Goal: Register for event/course

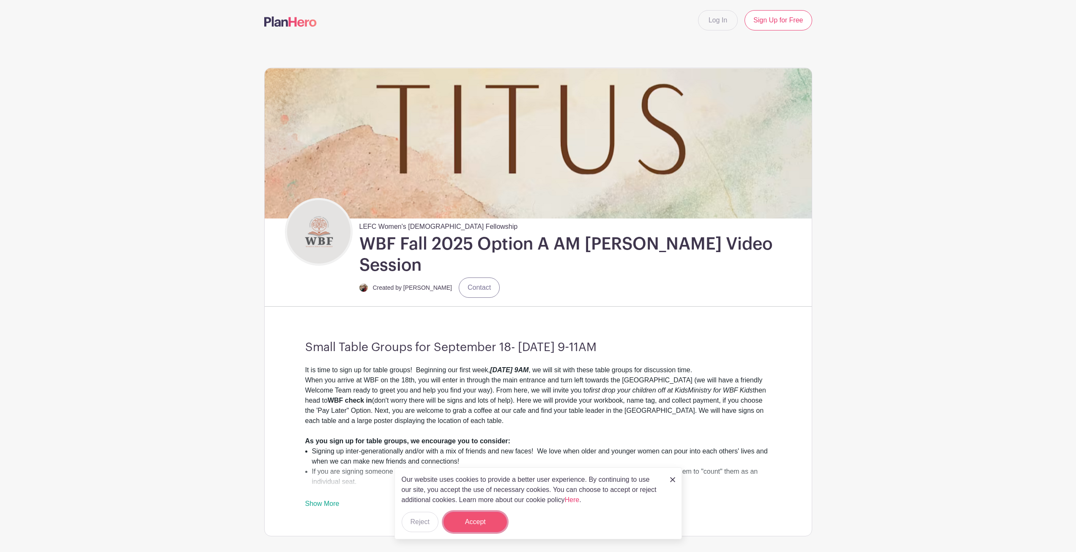
click at [465, 526] on button "Accept" at bounding box center [474, 521] width 63 height 20
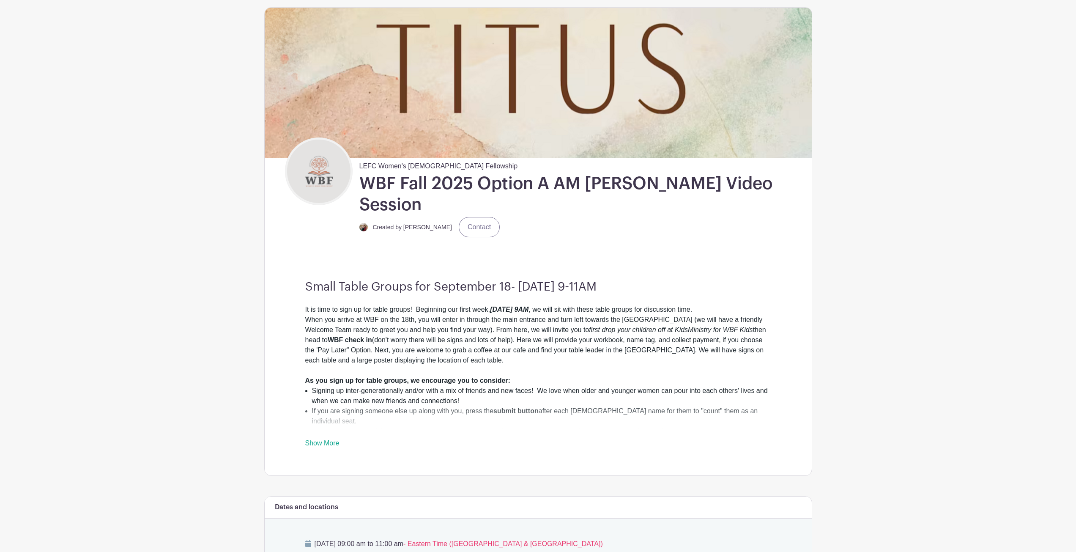
scroll to position [127, 0]
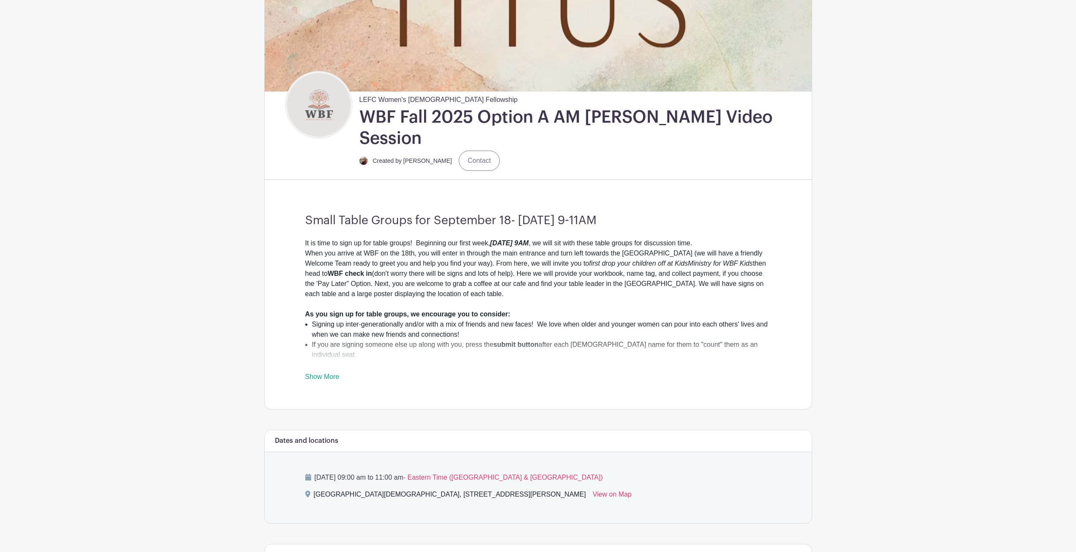
click at [329, 373] on link "Show More" at bounding box center [322, 378] width 34 height 11
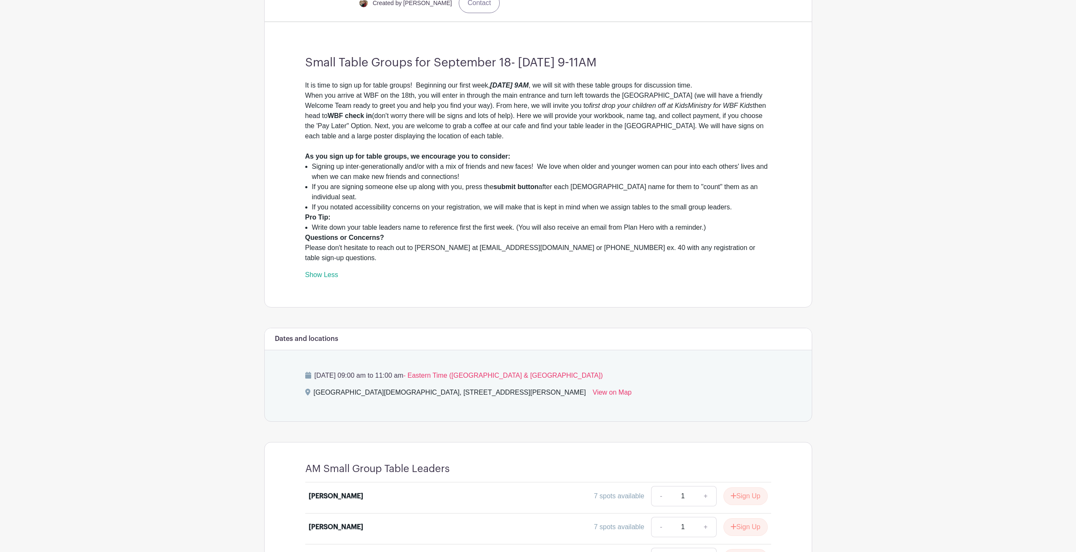
scroll to position [310, 0]
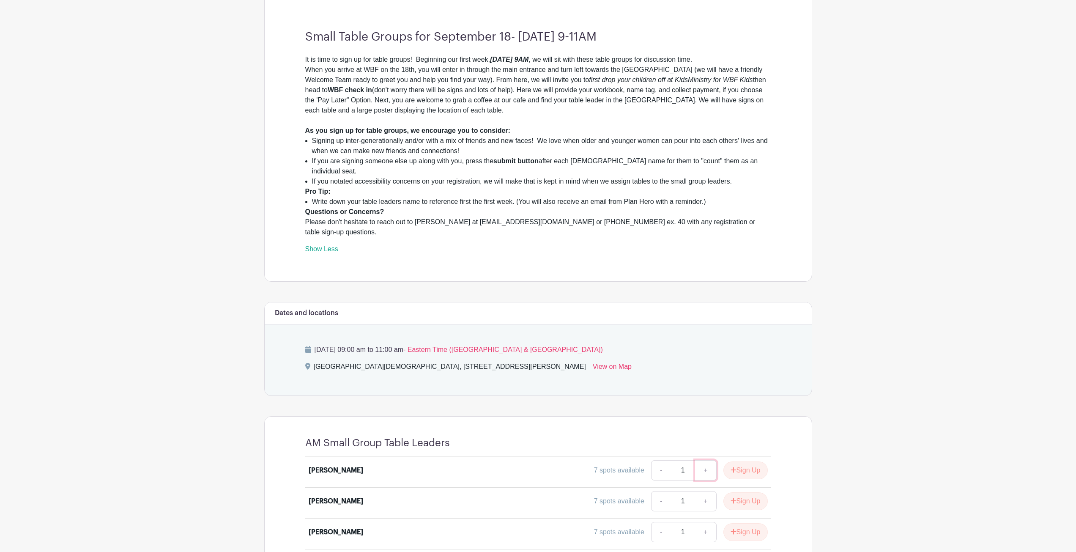
click at [703, 460] on link "+" at bounding box center [705, 470] width 21 height 20
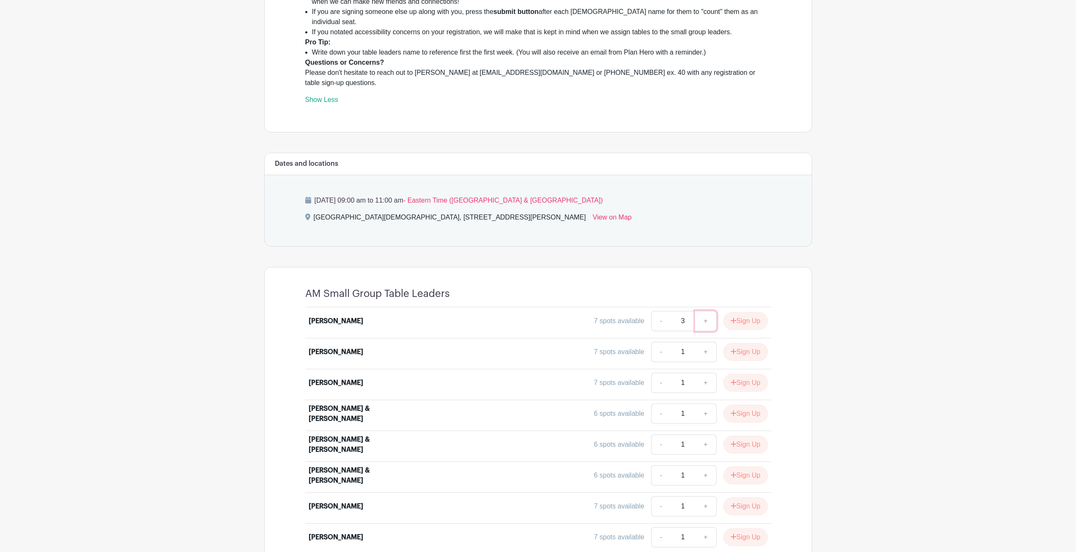
scroll to position [479, 0]
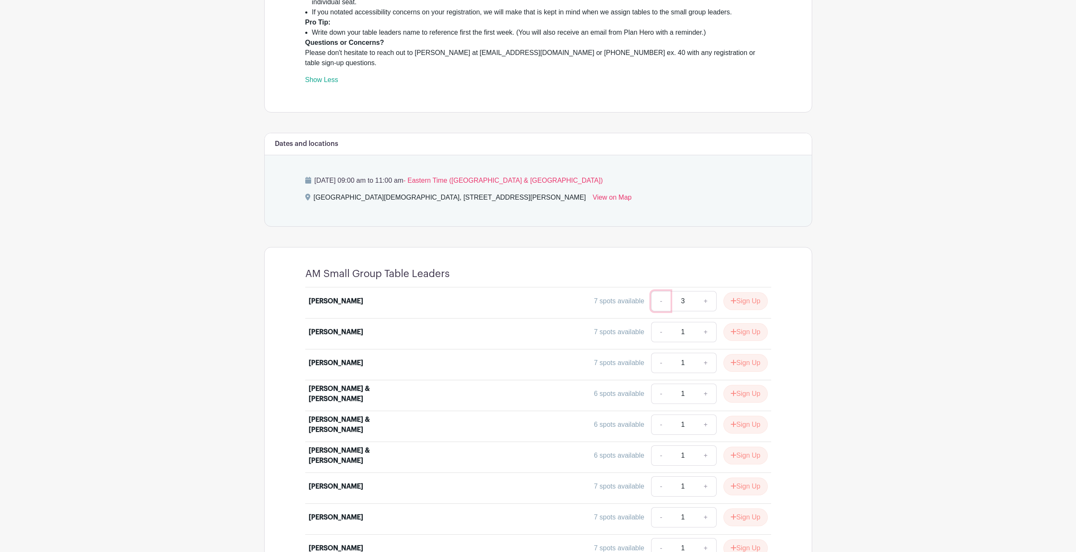
click at [654, 291] on link "-" at bounding box center [660, 301] width 19 height 20
type input "1"
click at [654, 291] on link "-" at bounding box center [660, 301] width 19 height 20
click at [744, 292] on button "Sign Up" at bounding box center [745, 301] width 44 height 18
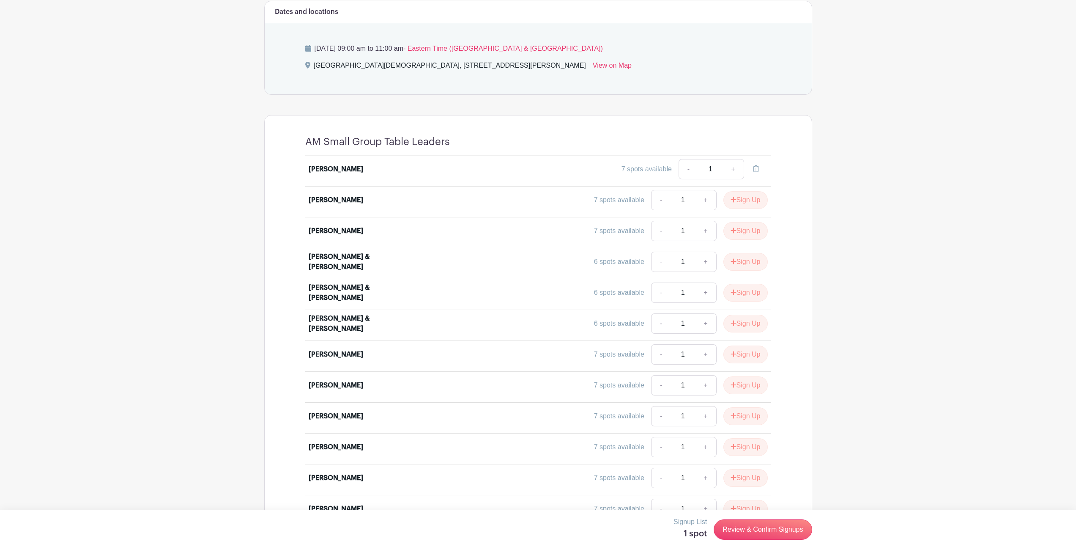
scroll to position [648, 0]
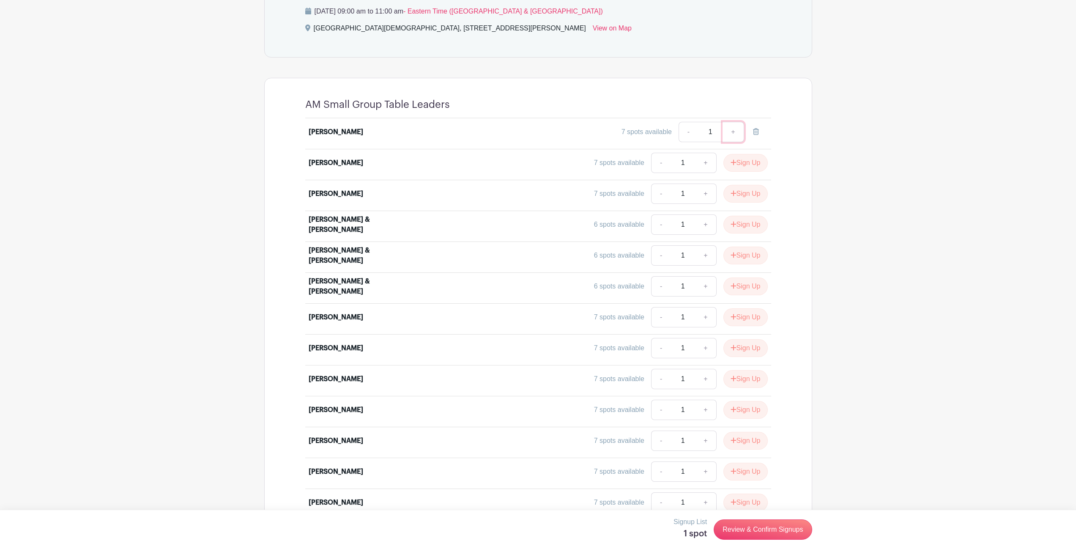
click at [737, 122] on link "+" at bounding box center [732, 132] width 21 height 20
type input "2"
click at [751, 531] on link "Review & Confirm Signups" at bounding box center [763, 529] width 98 height 20
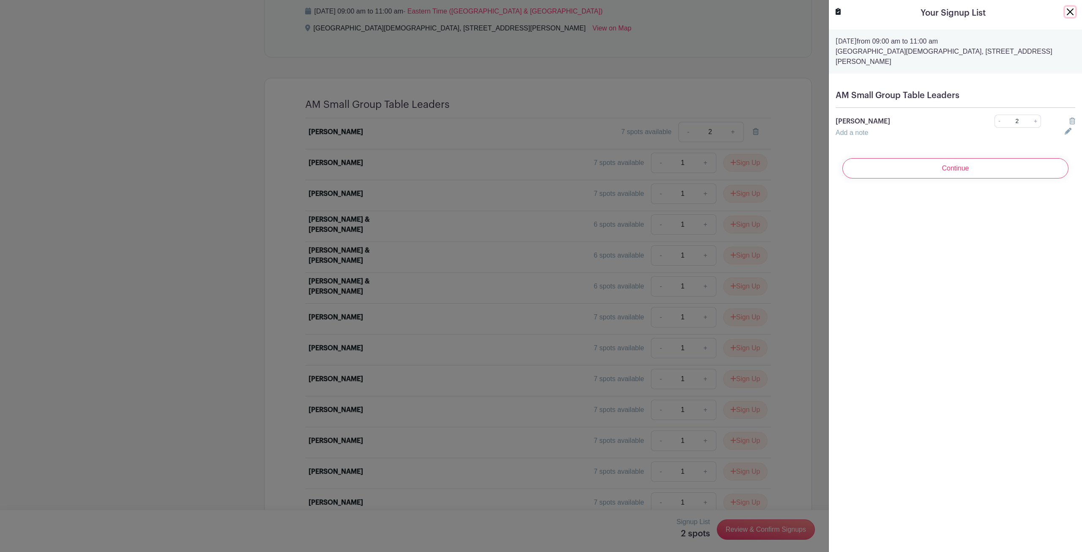
click at [1065, 14] on button "Close" at bounding box center [1070, 12] width 10 height 10
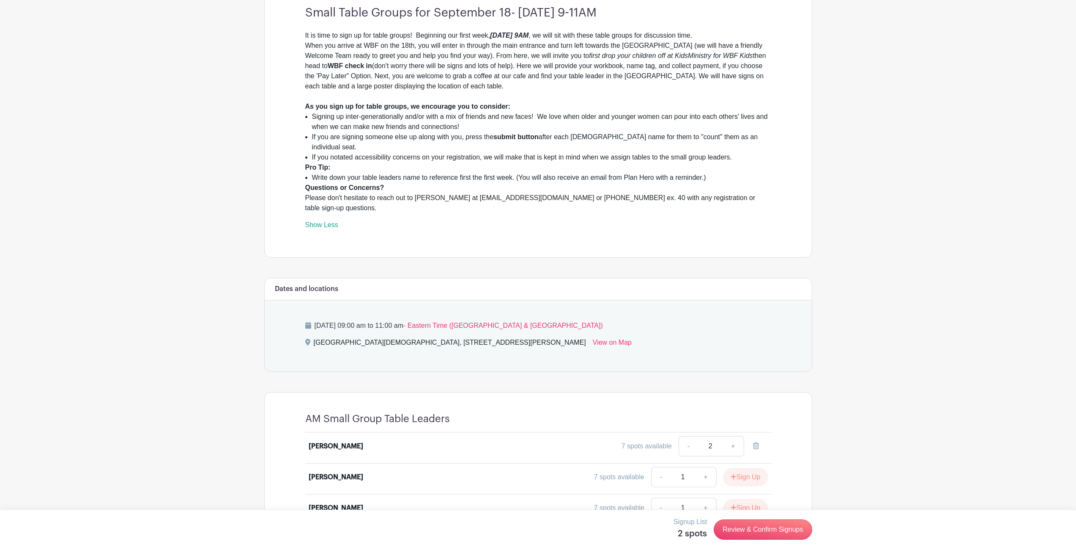
scroll to position [310, 0]
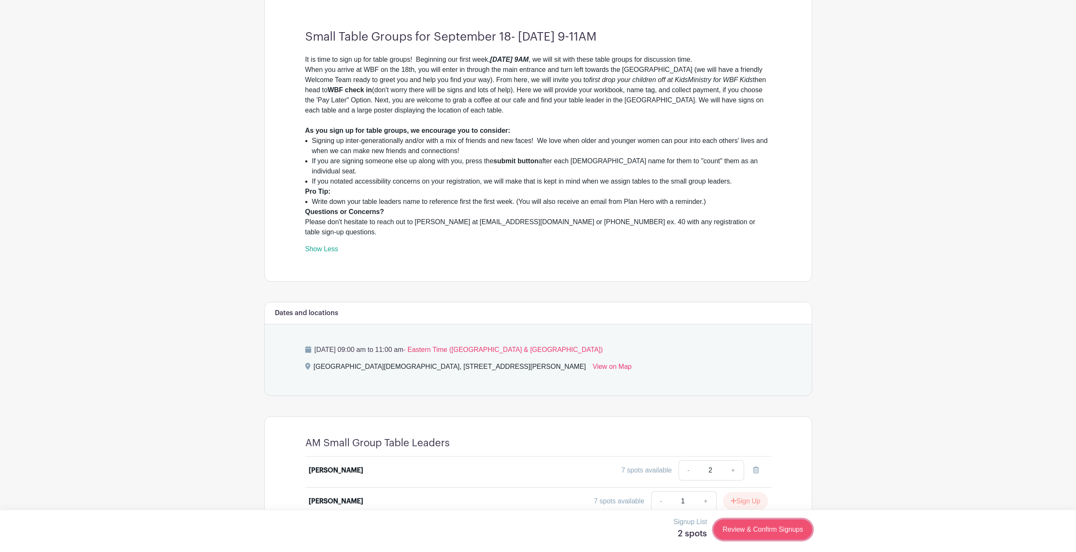
click at [763, 533] on link "Review & Confirm Signups" at bounding box center [763, 529] width 98 height 20
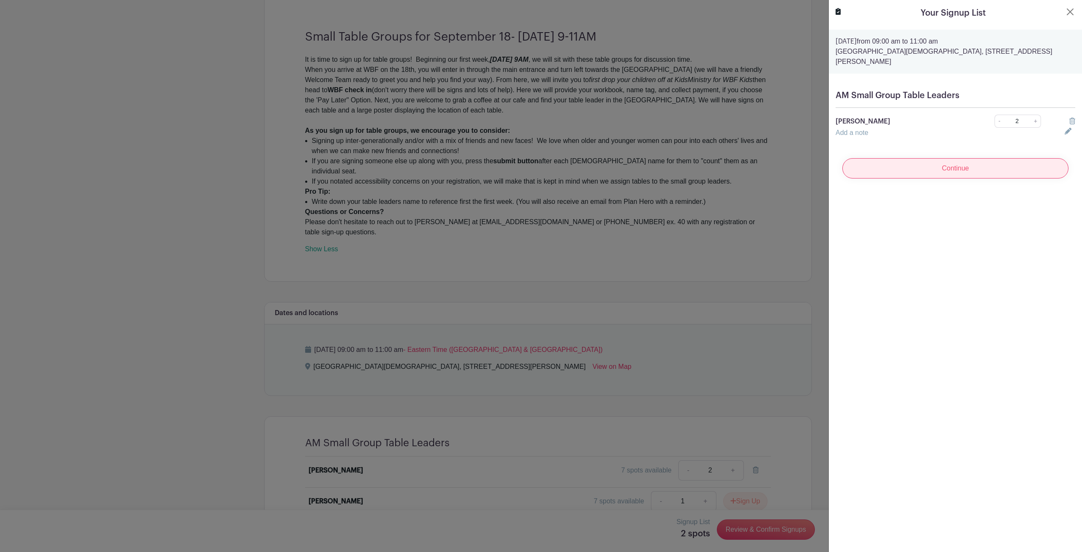
click at [974, 164] on input "Continue" at bounding box center [955, 168] width 226 height 20
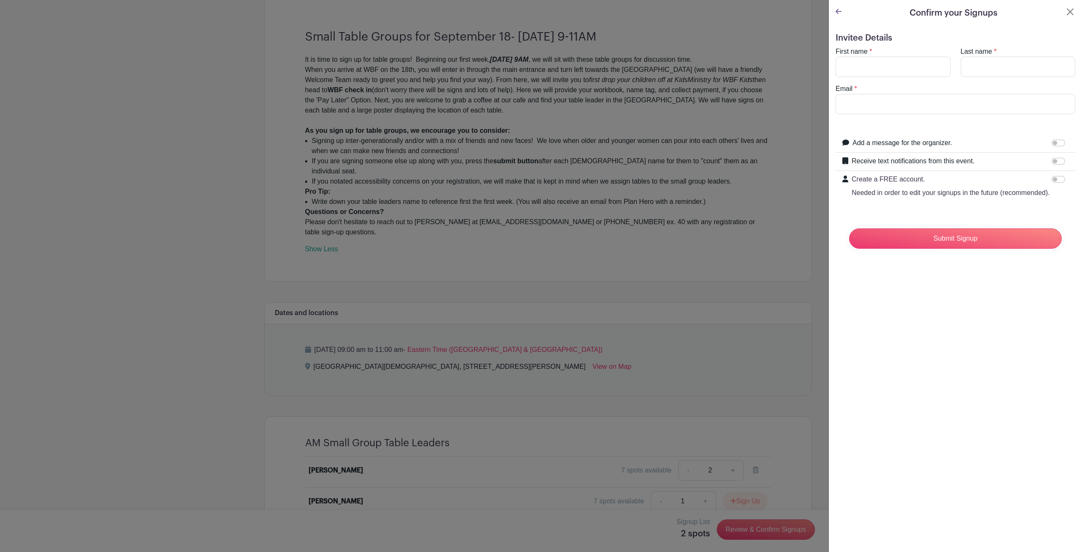
click at [841, 11] on icon at bounding box center [839, 11] width 6 height 5
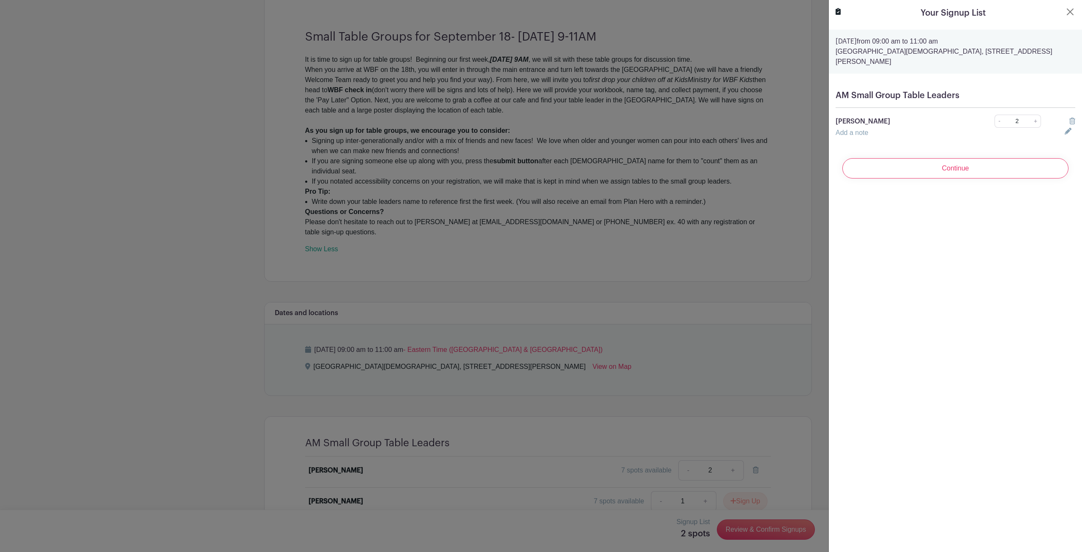
click at [841, 12] on div "Your Signup List" at bounding box center [956, 13] width 240 height 13
click at [1065, 15] on button "Close" at bounding box center [1070, 12] width 10 height 10
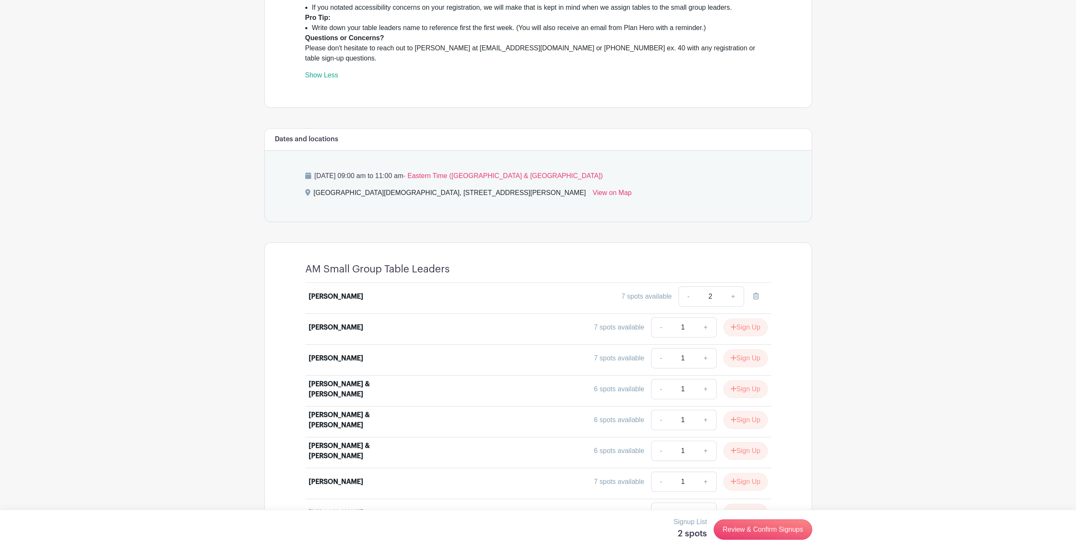
scroll to position [479, 0]
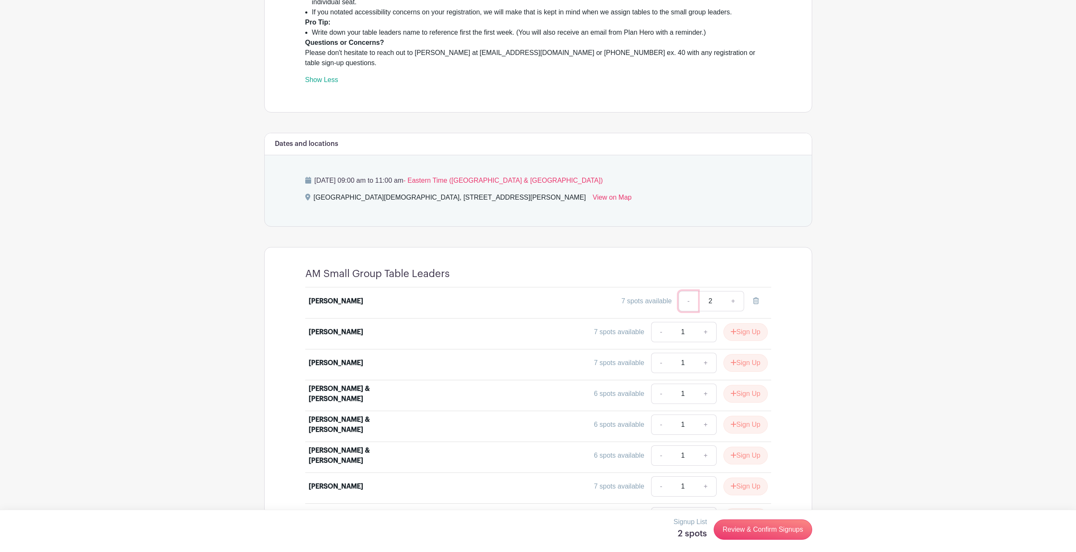
click at [688, 291] on link "-" at bounding box center [687, 301] width 19 height 20
type input "1"
click at [746, 528] on link "Review & Confirm Signups" at bounding box center [763, 529] width 98 height 20
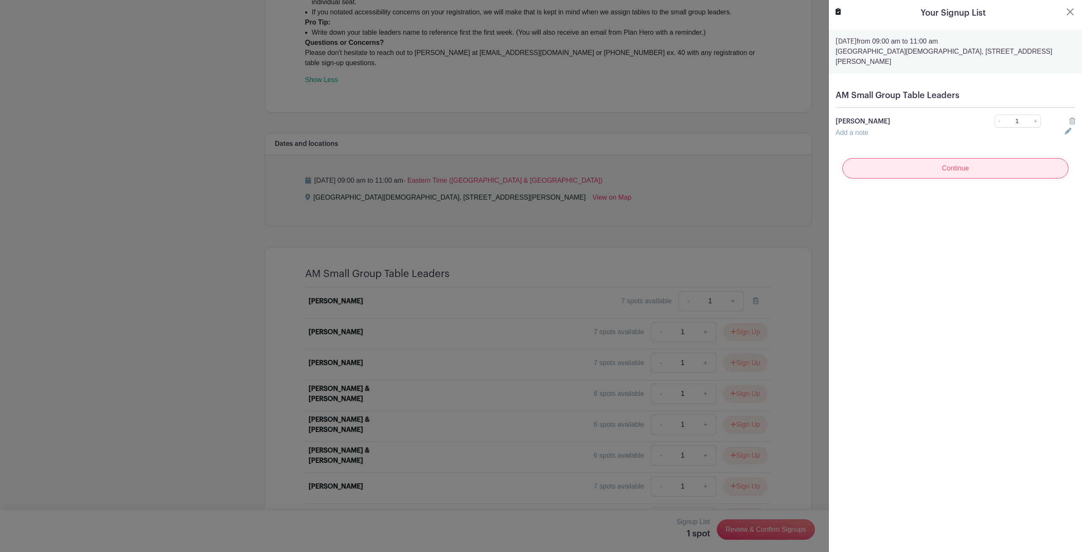
click at [996, 158] on input "Continue" at bounding box center [955, 168] width 226 height 20
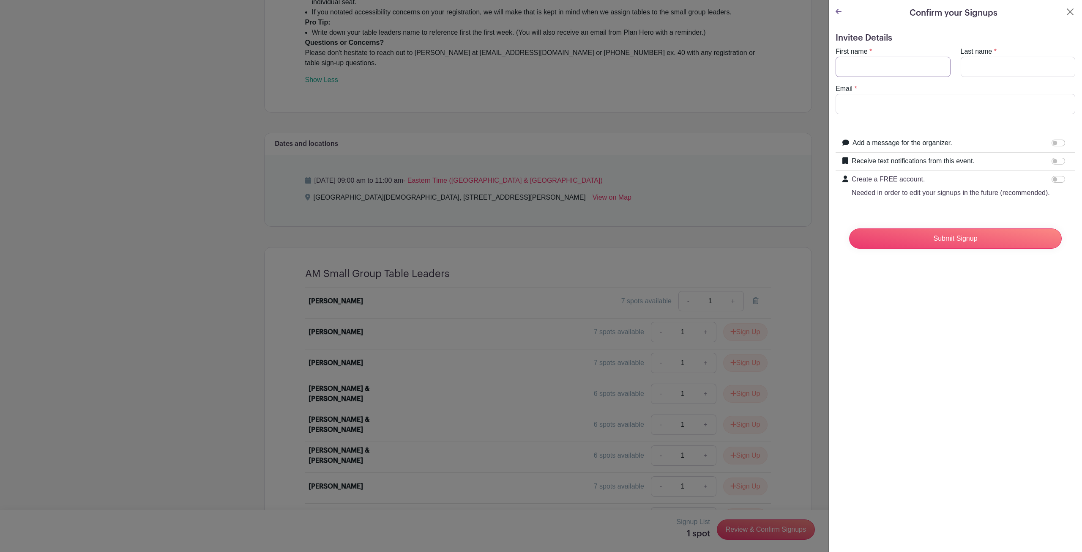
click at [873, 71] on input "First name" at bounding box center [893, 67] width 115 height 20
type input "[PERSON_NAME]"
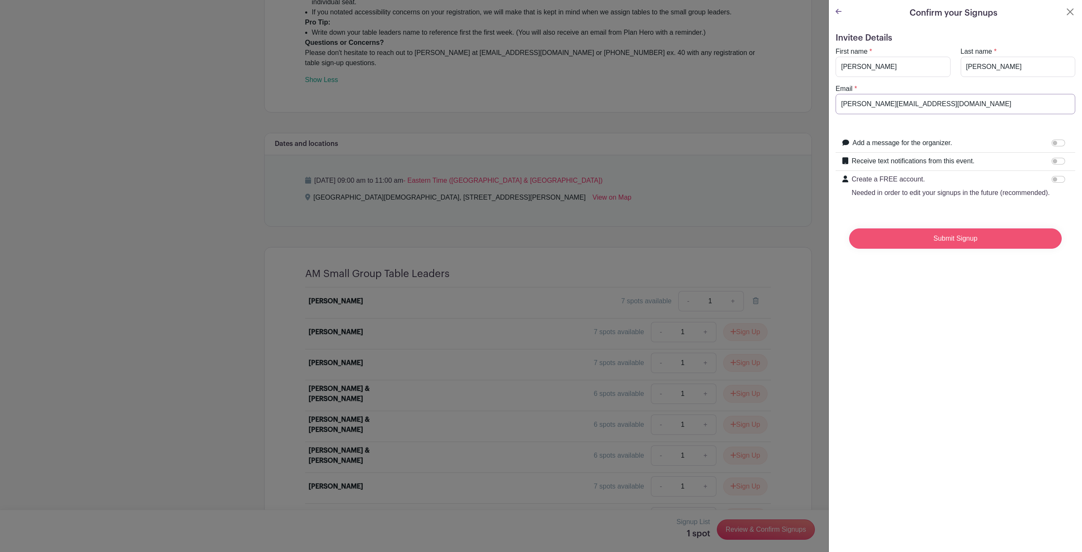
type input "[PERSON_NAME][EMAIL_ADDRESS][DOMAIN_NAME]"
click at [956, 249] on input "Submit Signup" at bounding box center [955, 238] width 213 height 20
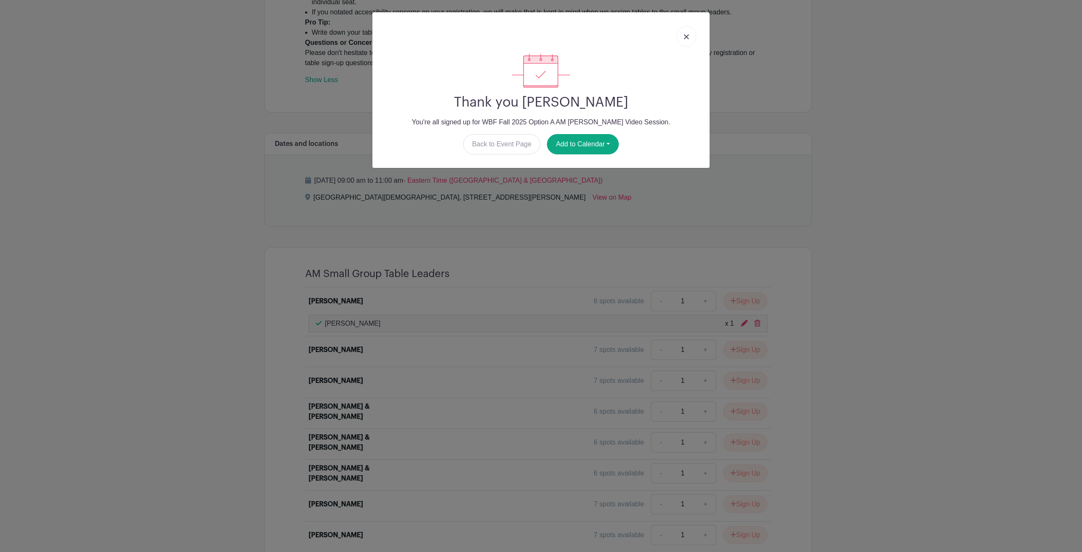
click at [686, 38] on img at bounding box center [686, 36] width 5 height 5
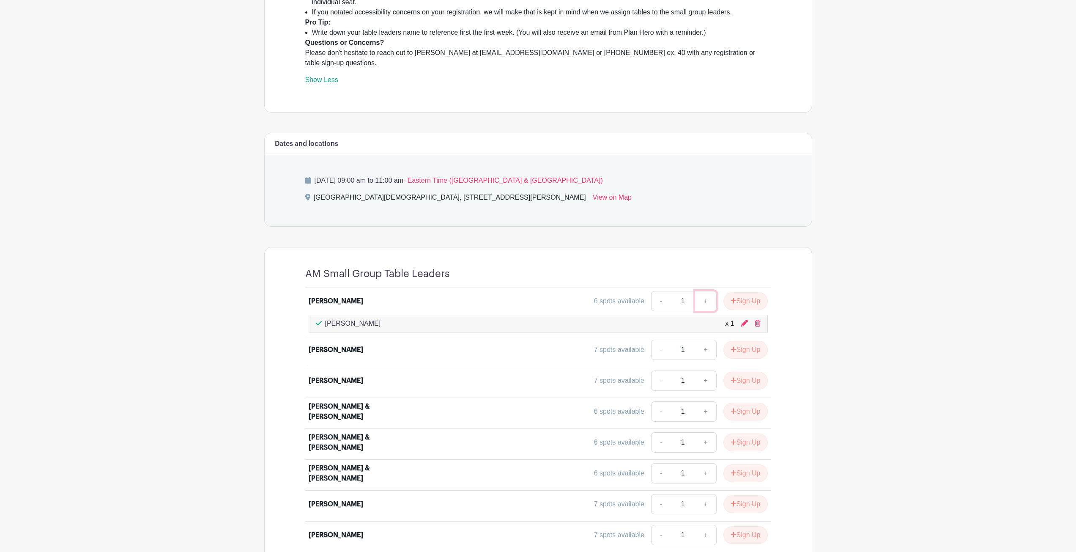
click at [708, 291] on link "+" at bounding box center [705, 301] width 21 height 20
click at [657, 291] on link "-" at bounding box center [660, 301] width 19 height 20
type input "1"
click at [750, 292] on button "Sign Up" at bounding box center [745, 301] width 44 height 18
click at [750, 529] on link "Review & Confirm Signups" at bounding box center [763, 529] width 98 height 20
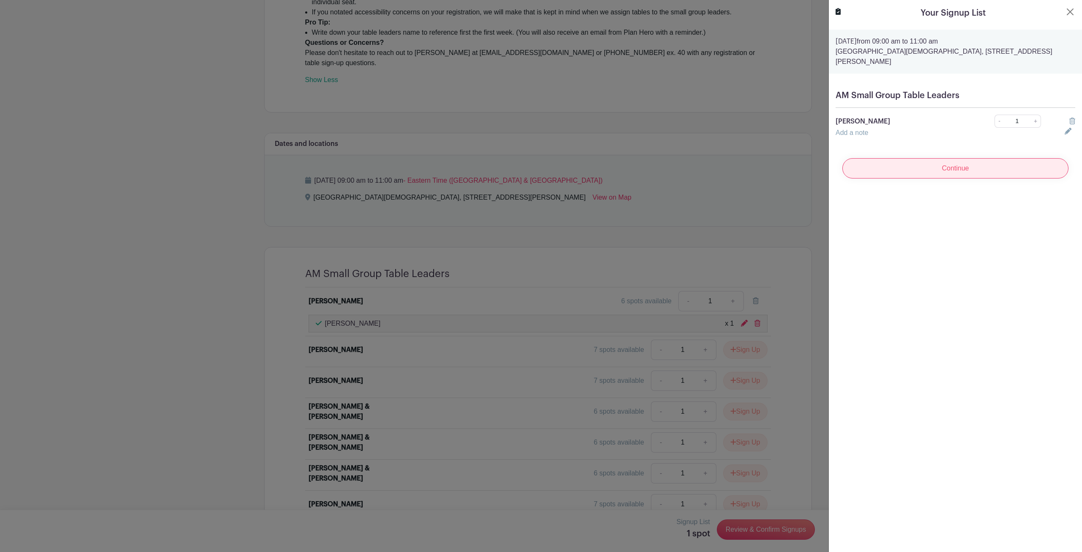
click at [992, 158] on input "Continue" at bounding box center [955, 168] width 226 height 20
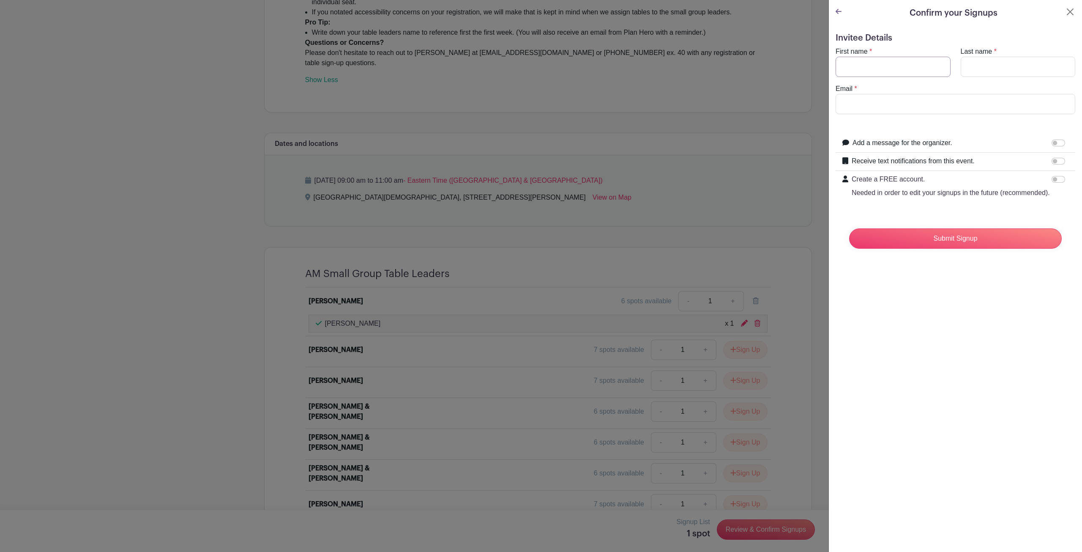
click at [879, 68] on input "First name" at bounding box center [893, 67] width 115 height 20
type input "[PERSON_NAME]"
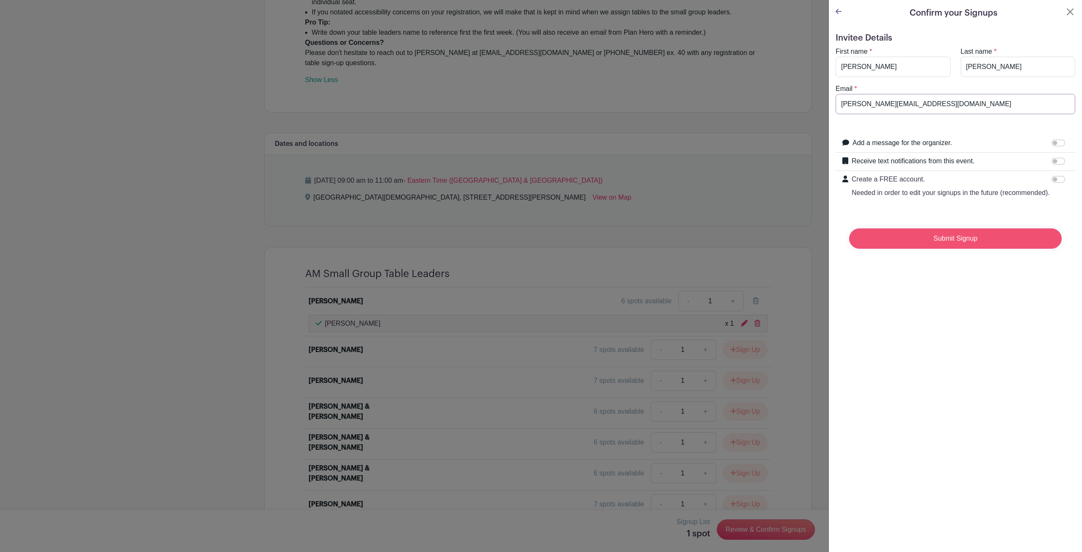
type input "[PERSON_NAME][EMAIL_ADDRESS][DOMAIN_NAME]"
click at [936, 249] on input "Submit Signup" at bounding box center [955, 238] width 213 height 20
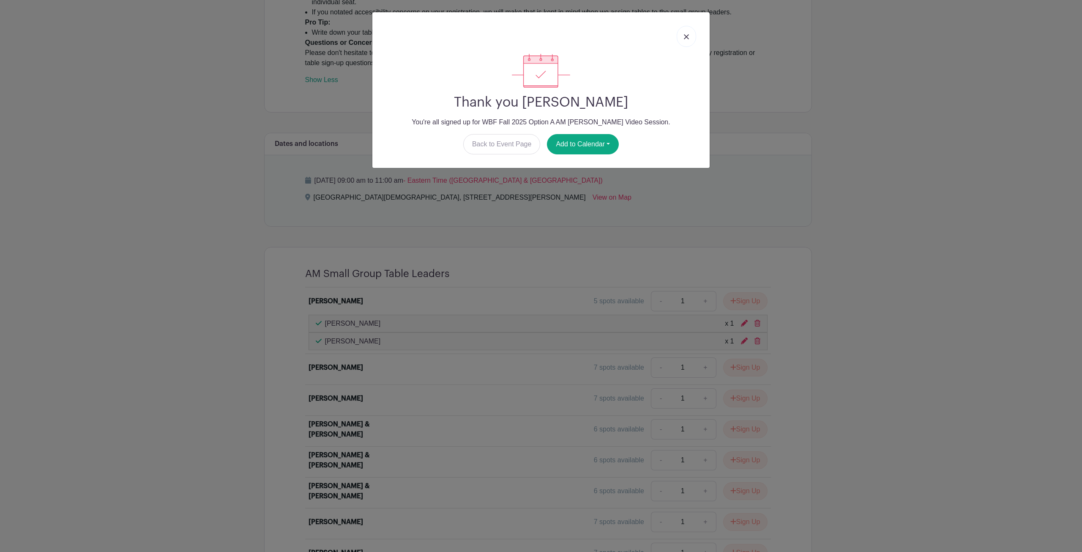
click at [685, 33] on link at bounding box center [686, 36] width 19 height 21
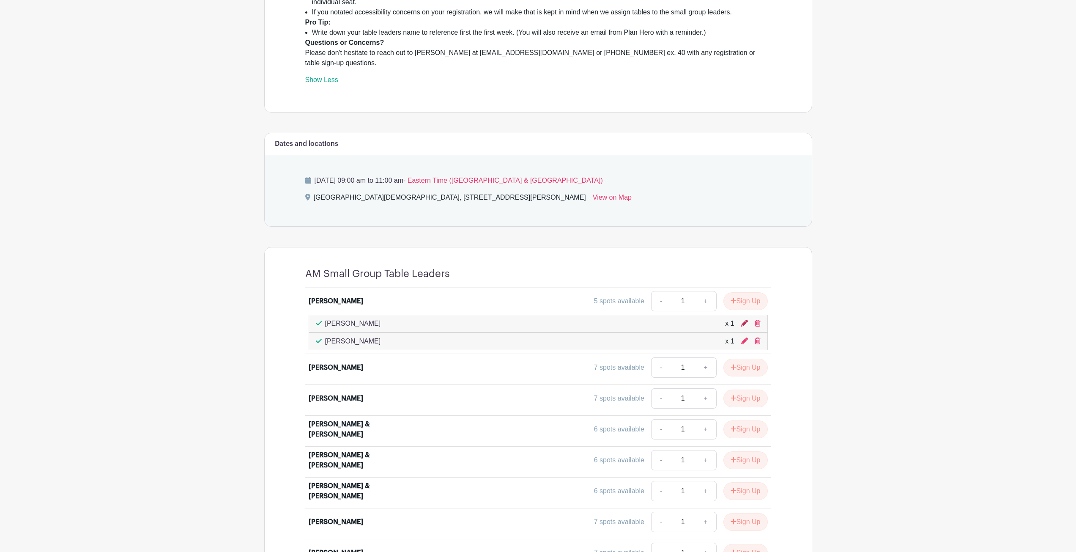
click at [743, 320] on icon at bounding box center [744, 323] width 7 height 7
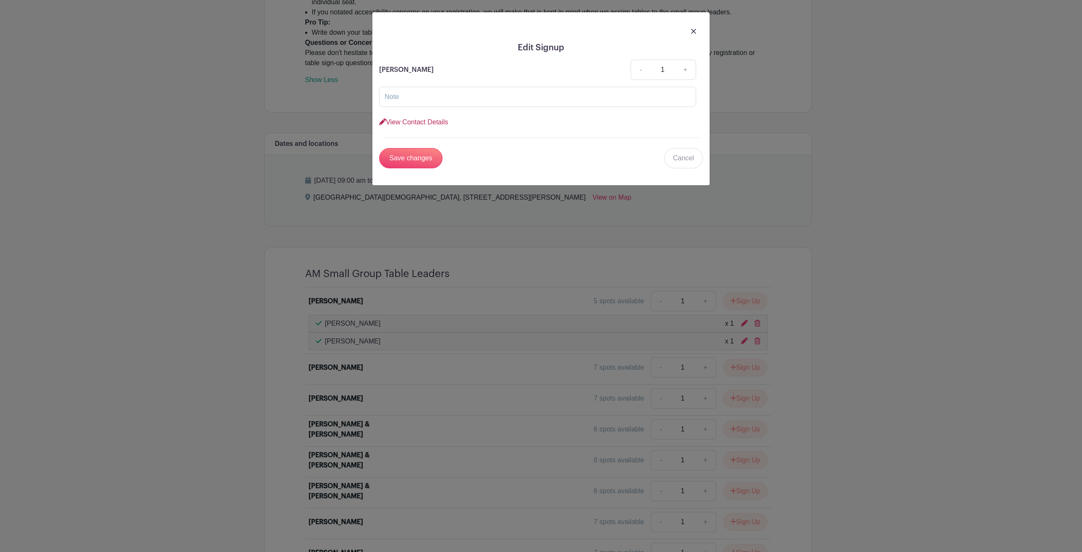
click at [400, 123] on link "View Contact Details" at bounding box center [413, 121] width 69 height 7
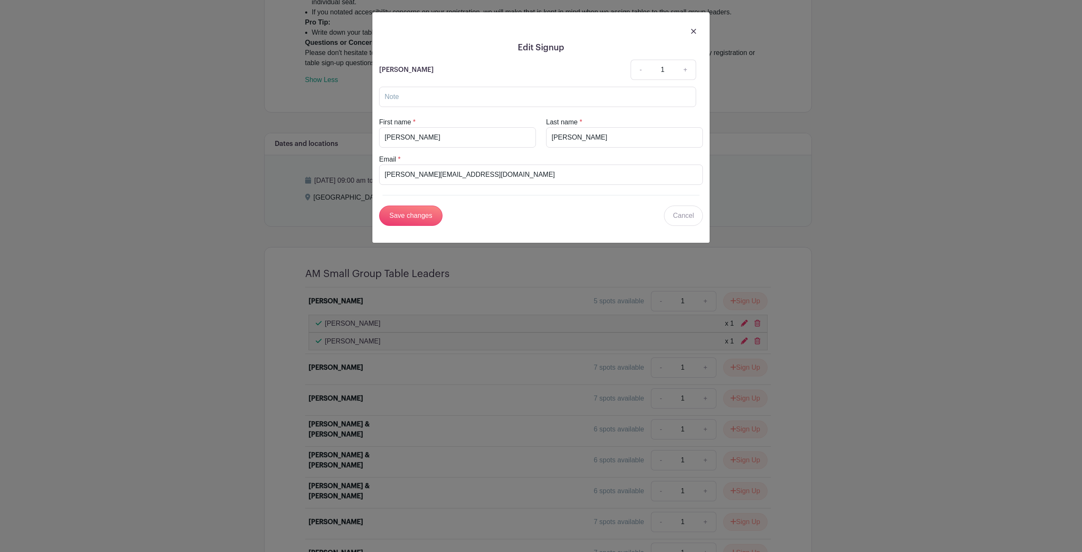
click at [694, 30] on img at bounding box center [693, 31] width 5 height 5
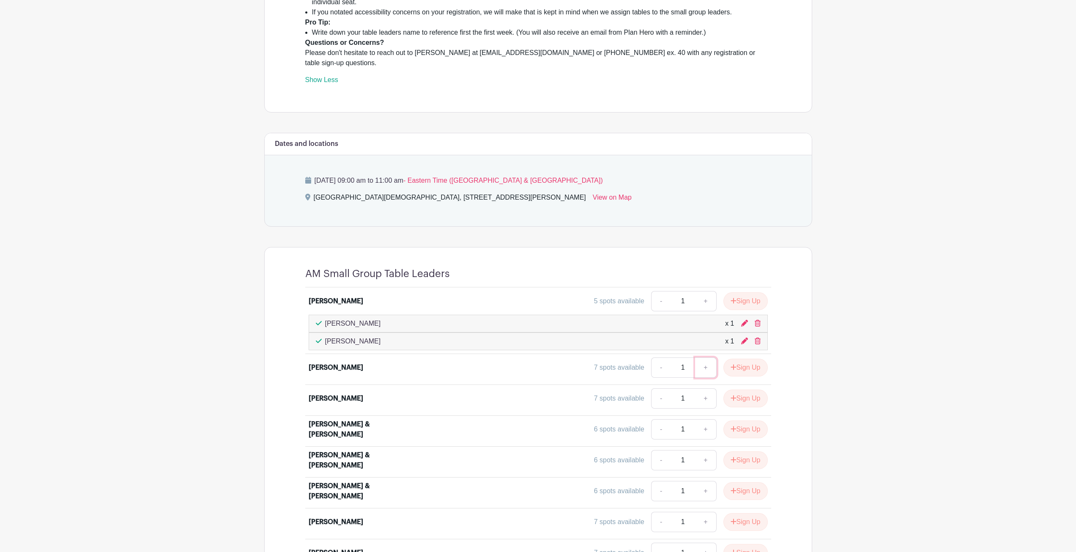
click at [702, 357] on link "+" at bounding box center [705, 367] width 21 height 20
type input "3"
click at [739, 358] on button "Sign Up" at bounding box center [745, 367] width 44 height 18
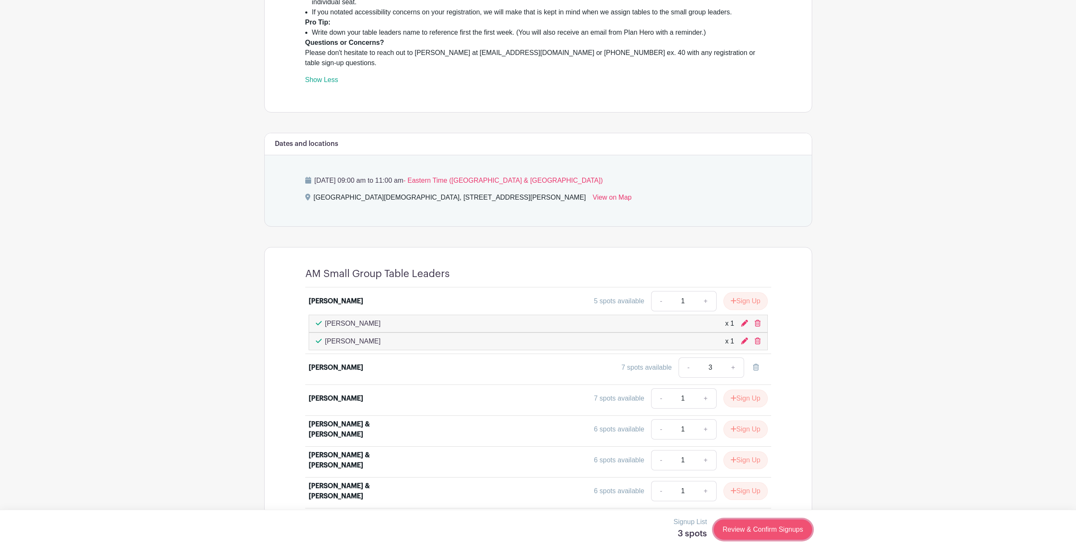
click at [772, 532] on link "Review & Confirm Signups" at bounding box center [763, 529] width 98 height 20
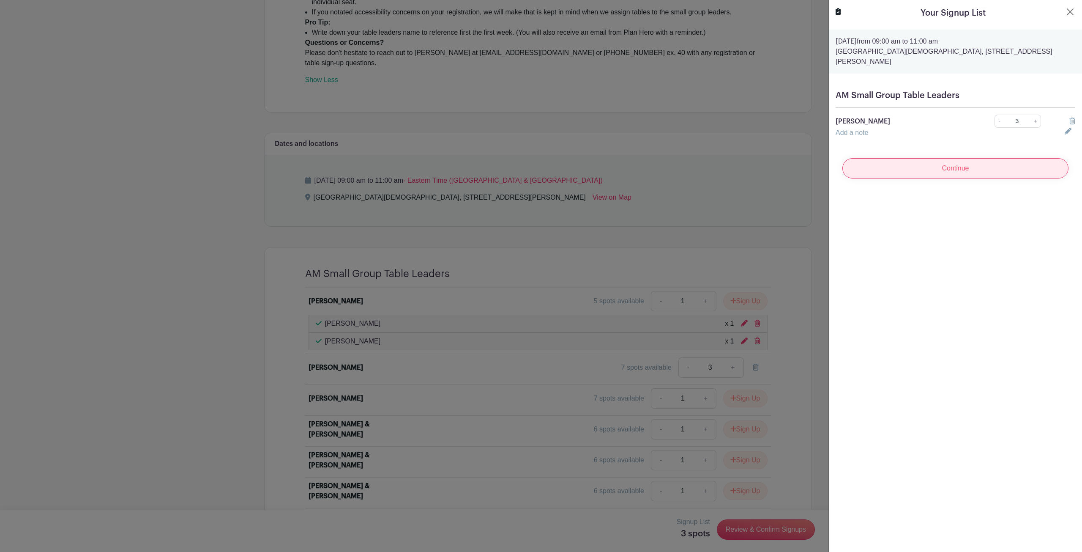
click at [902, 158] on input "Continue" at bounding box center [955, 168] width 226 height 20
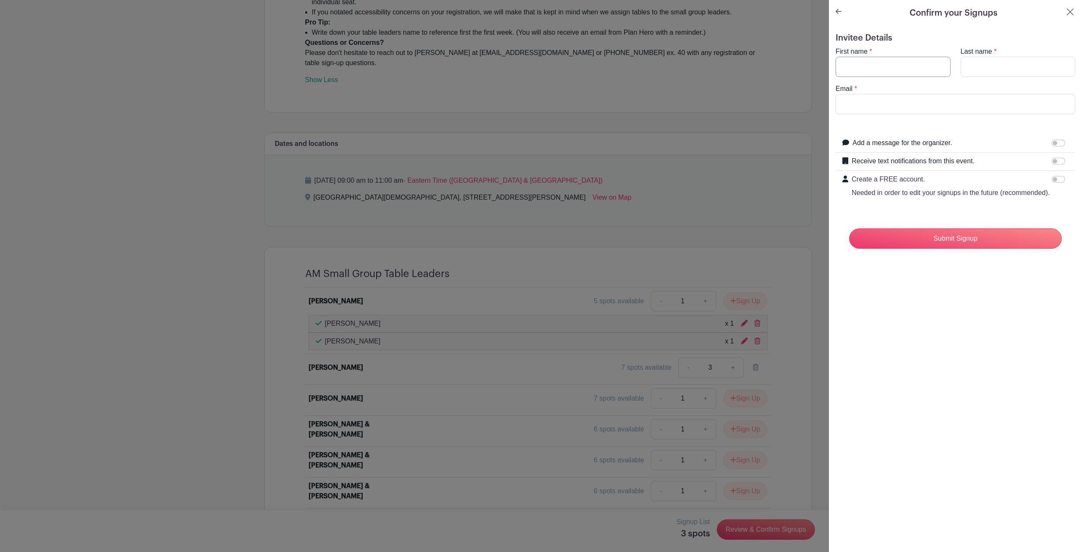
click at [874, 66] on input "First name" at bounding box center [893, 67] width 115 height 20
type input "[PERSON_NAME]"
click at [864, 99] on input "Email" at bounding box center [956, 104] width 240 height 20
type input "[PERSON_NAME][EMAIL_ADDRESS][DOMAIN_NAME]"
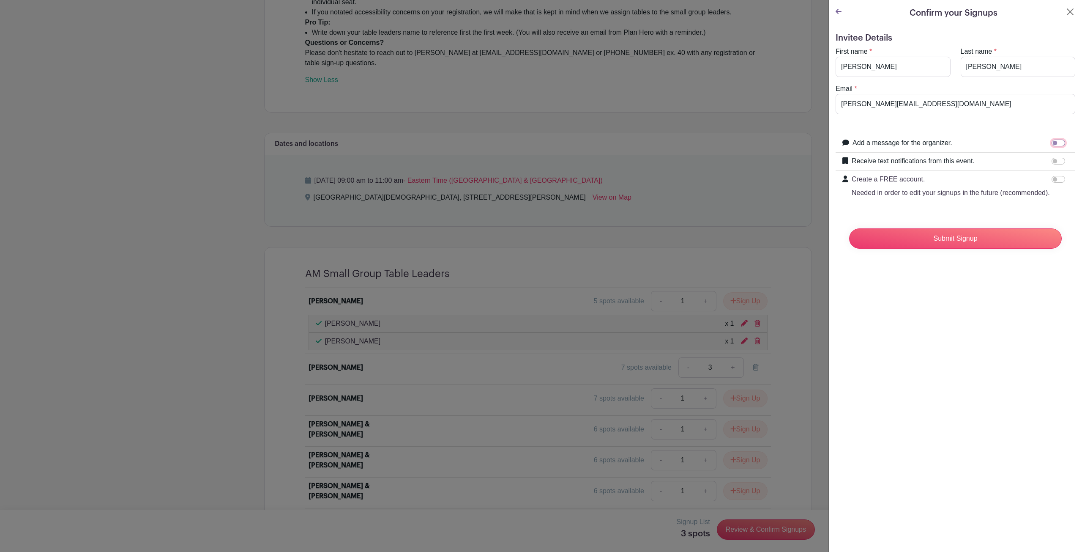
click at [1053, 144] on input "Add a message for the organizer." at bounding box center [1059, 142] width 14 height 7
checkbox input "true"
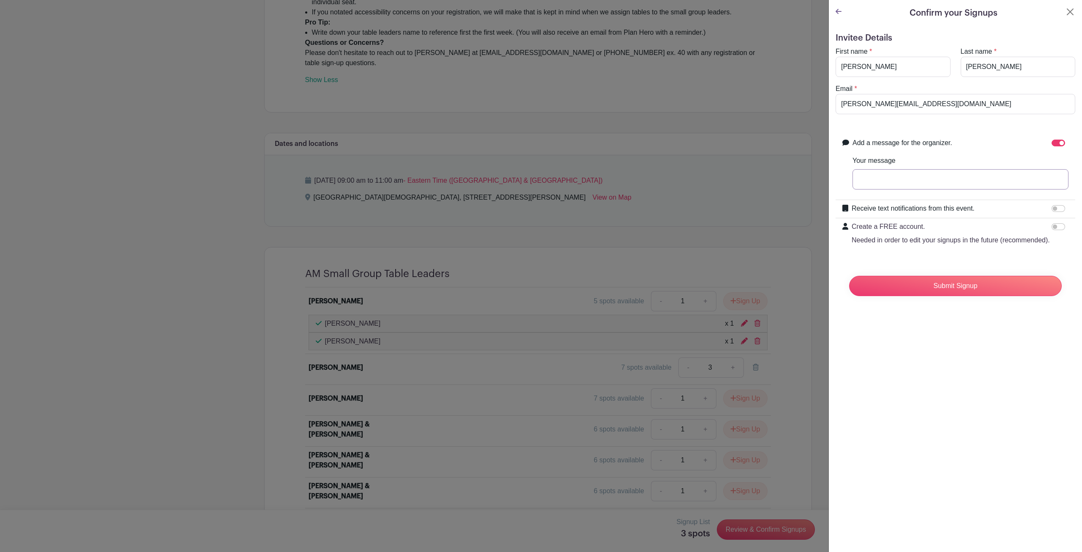
drag, startPoint x: 895, startPoint y: 175, endPoint x: 879, endPoint y: 176, distance: 16.1
click at [879, 176] on input "Your message" at bounding box center [961, 179] width 216 height 20
type input "Test Name"
click at [849, 276] on input "Submit Signup" at bounding box center [955, 286] width 213 height 20
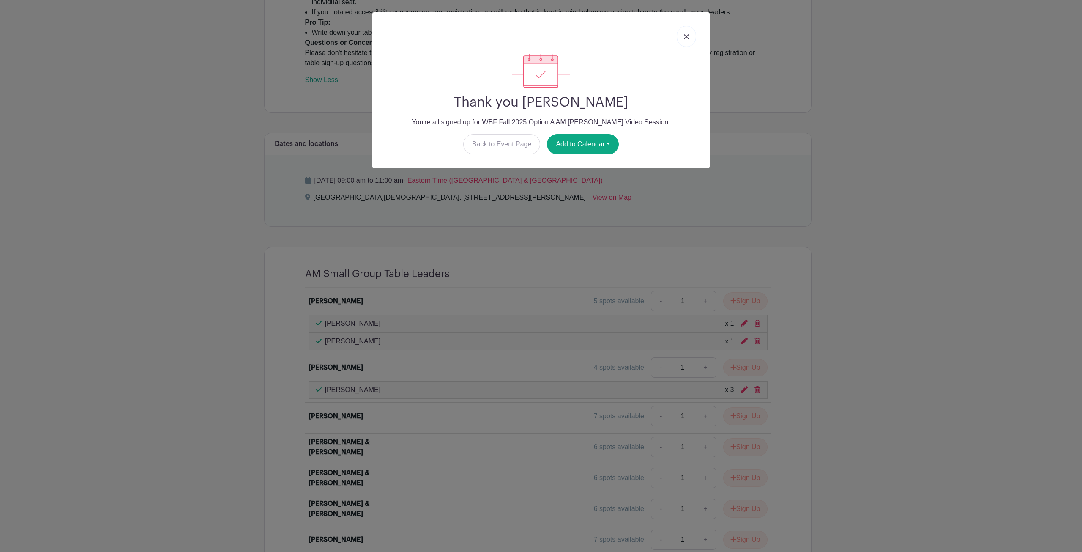
click at [950, 279] on div "Thank you [PERSON_NAME] You're all signed up for WBF Fall 2025 Option A AM [PER…" at bounding box center [541, 276] width 1082 height 552
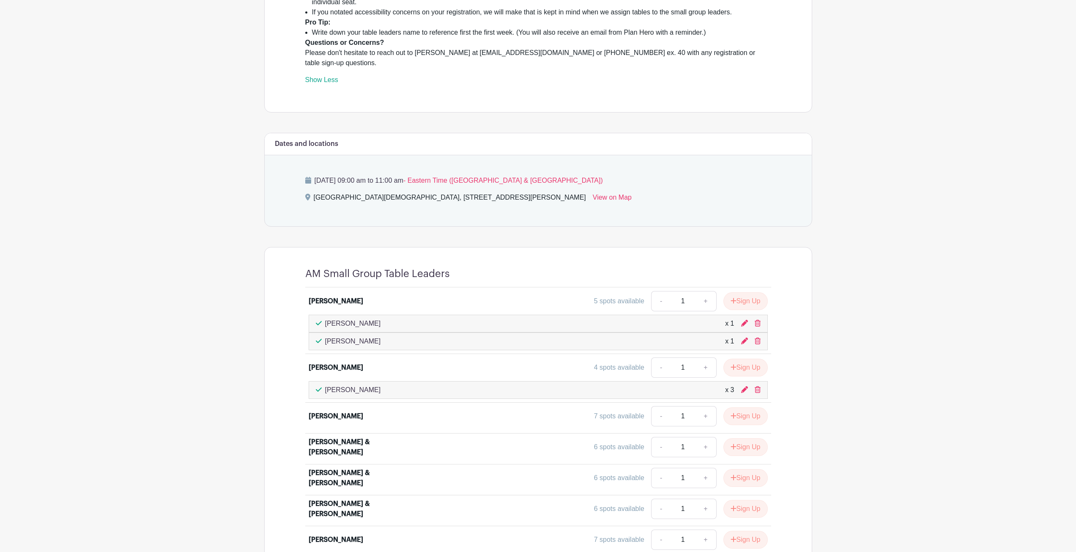
click at [606, 385] on div "[PERSON_NAME] x 3" at bounding box center [538, 390] width 445 height 10
click at [744, 386] on icon at bounding box center [744, 389] width 7 height 7
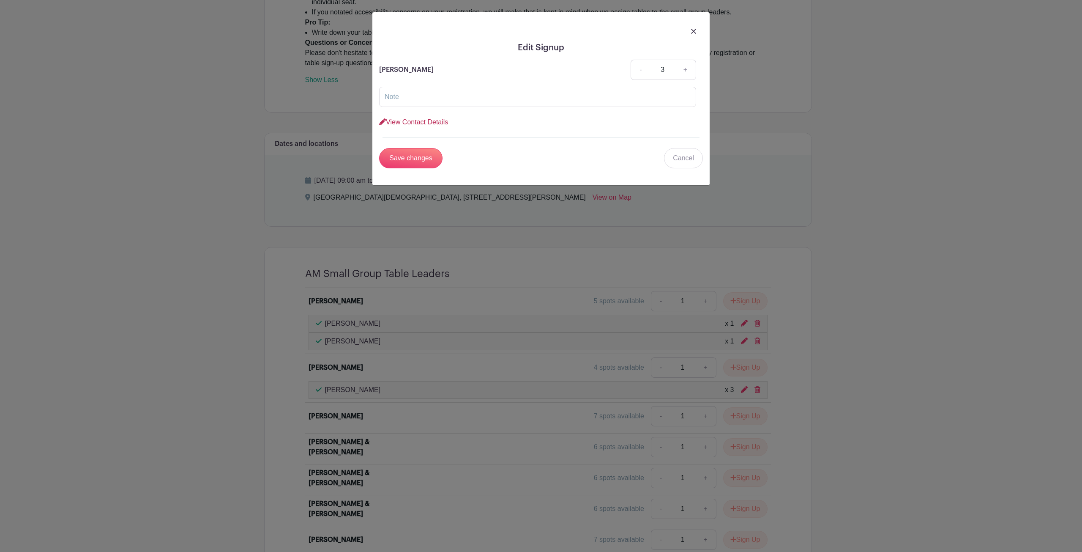
click at [412, 124] on link "View Contact Details" at bounding box center [413, 121] width 69 height 7
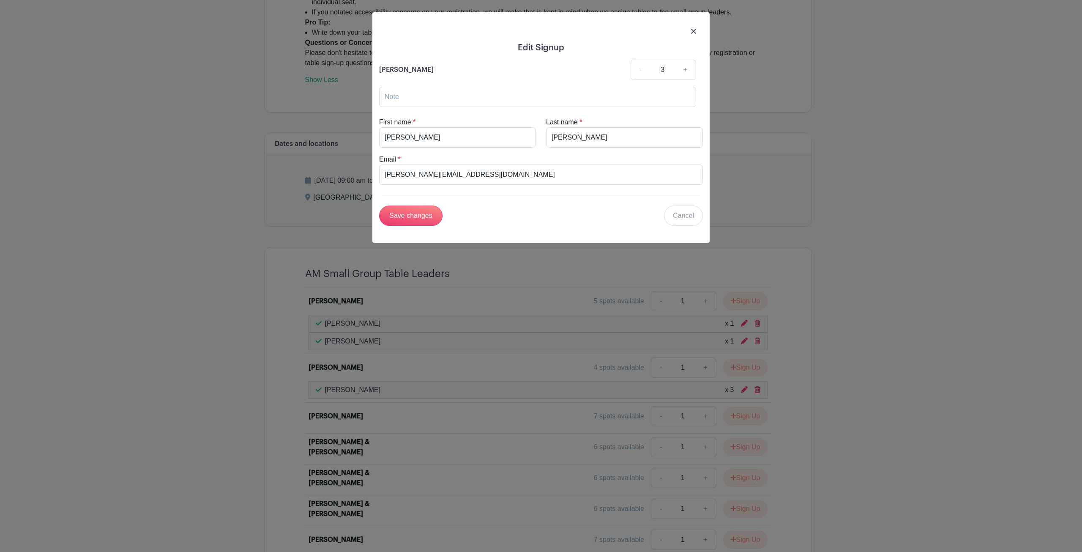
click at [692, 33] on img at bounding box center [693, 31] width 5 height 5
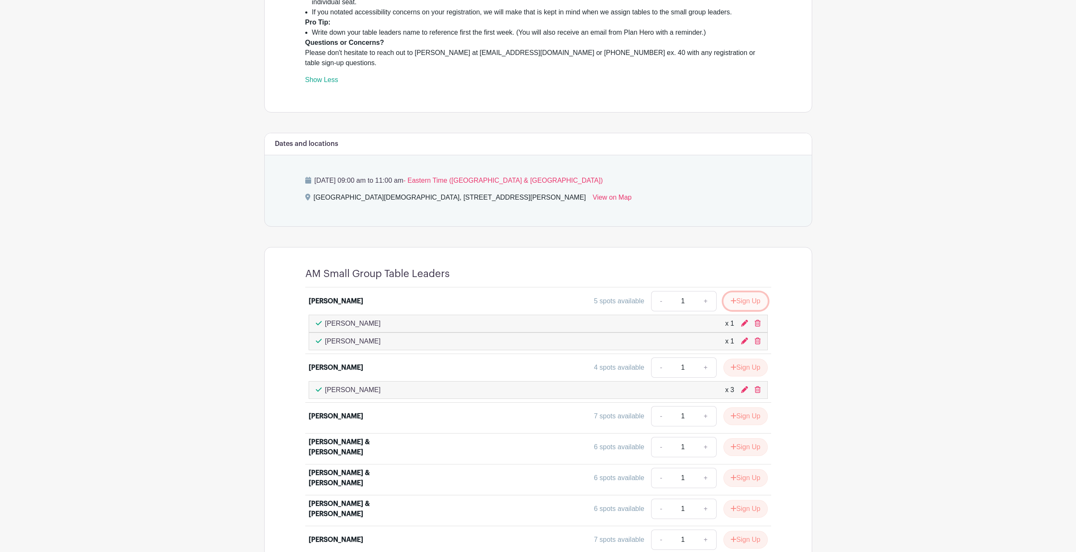
click at [741, 292] on button "Sign Up" at bounding box center [745, 301] width 44 height 18
